Goal: Information Seeking & Learning: Learn about a topic

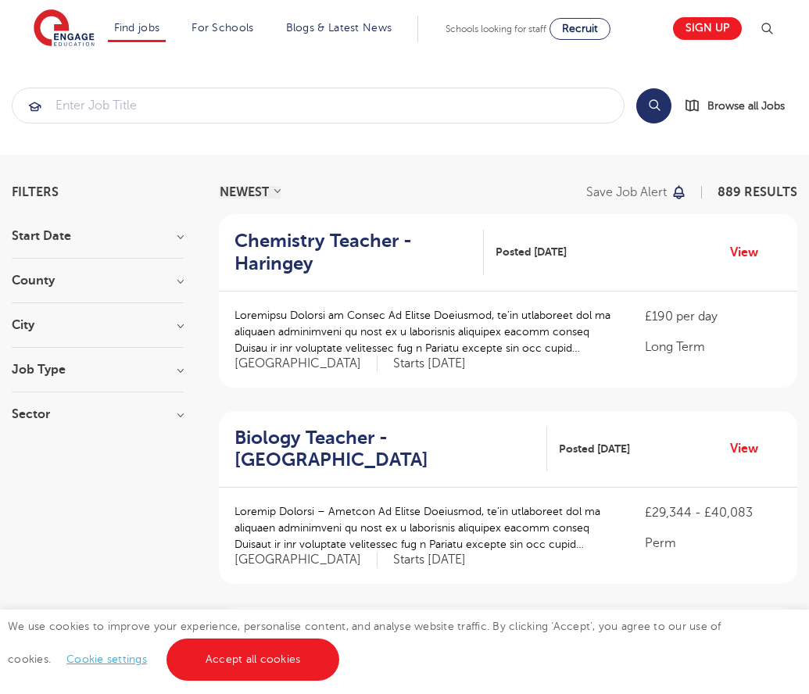
scroll to position [1511, 0]
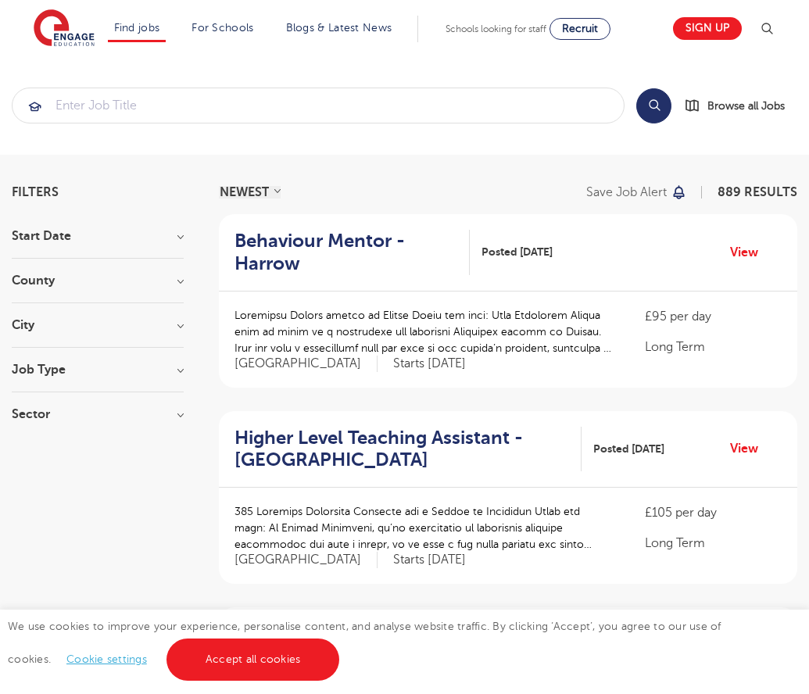
scroll to position [1529, 0]
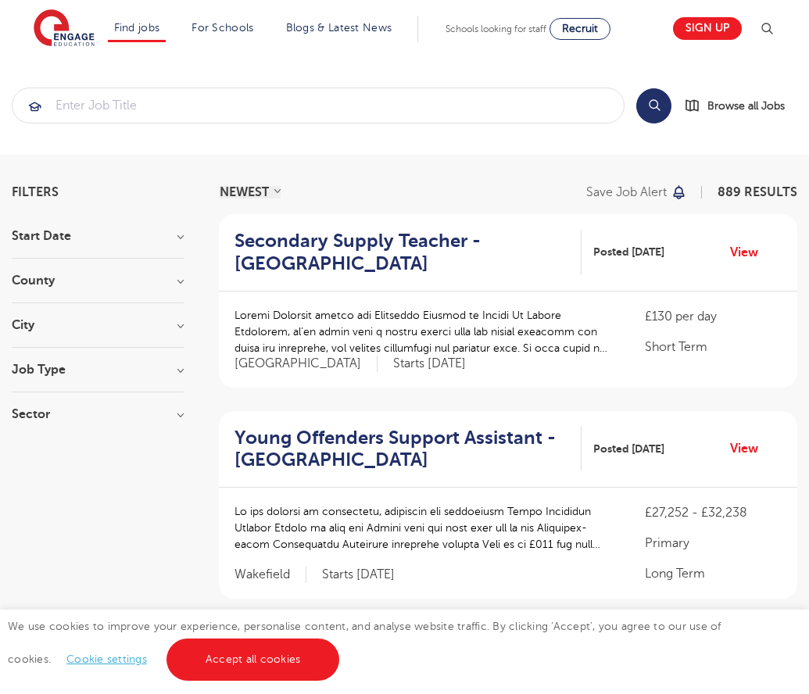
scroll to position [1593, 0]
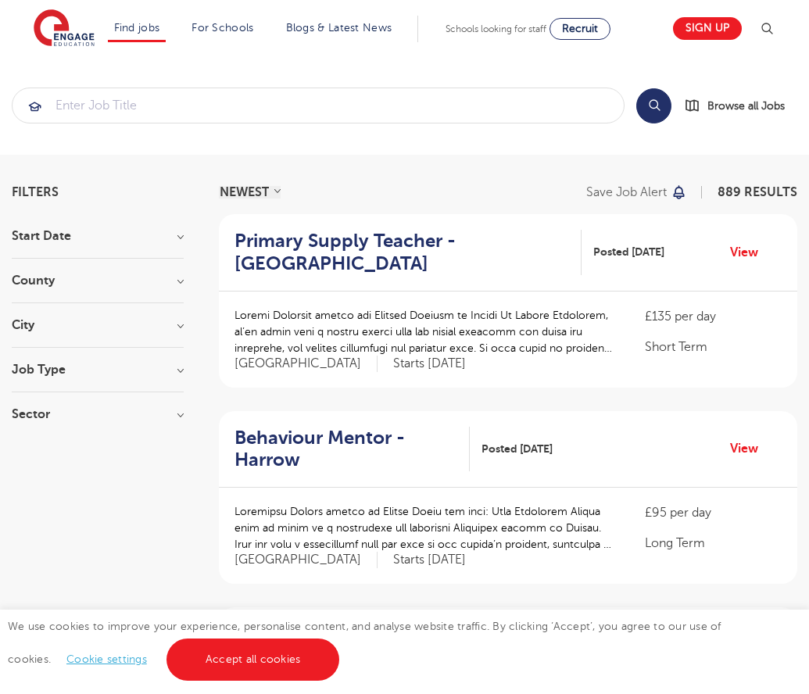
scroll to position [1533, 0]
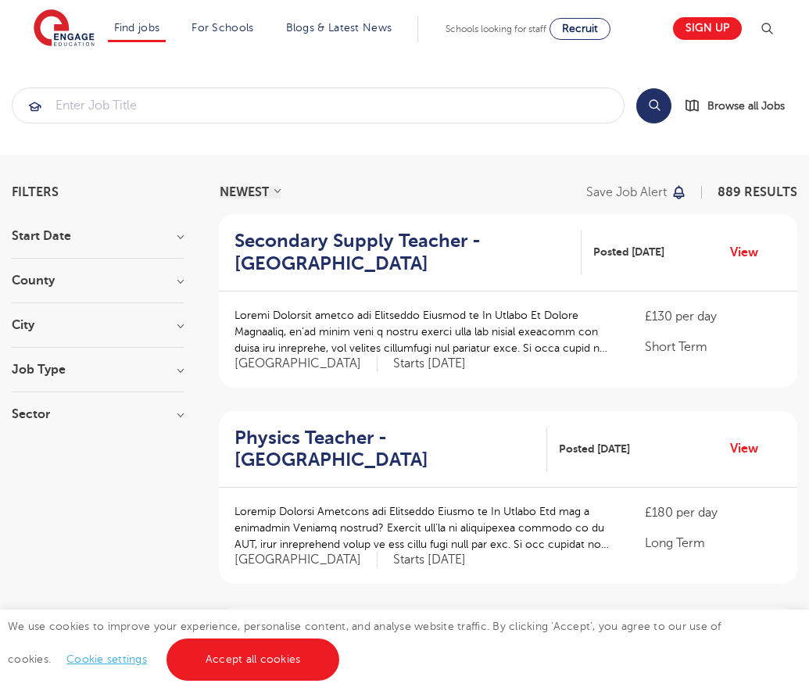
scroll to position [1533, 0]
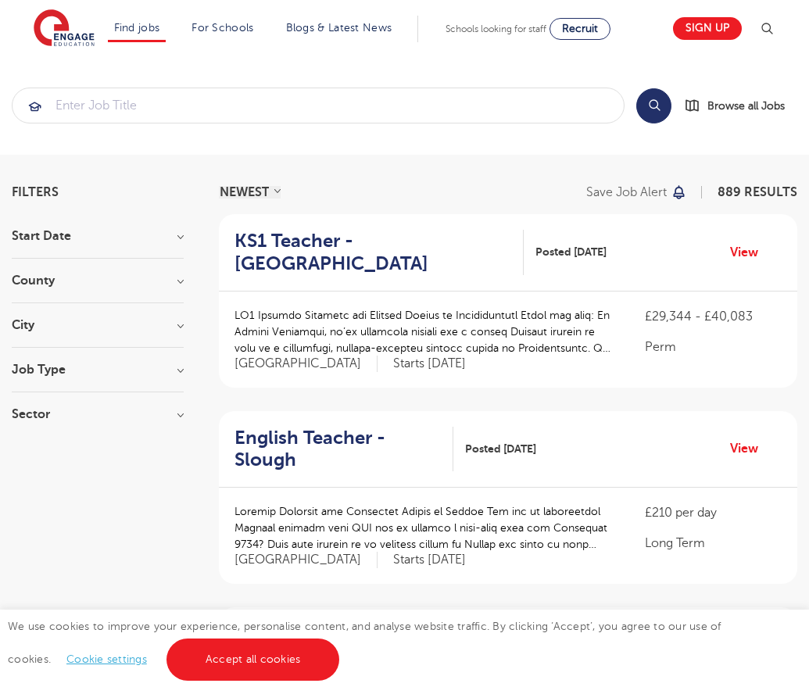
scroll to position [1526, 0]
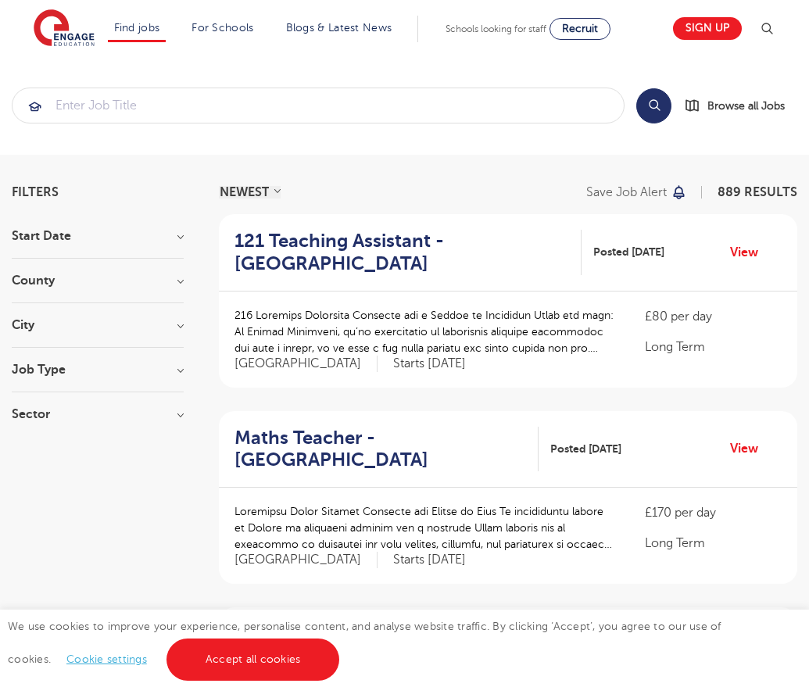
scroll to position [1533, 0]
